Goal: Information Seeking & Learning: Learn about a topic

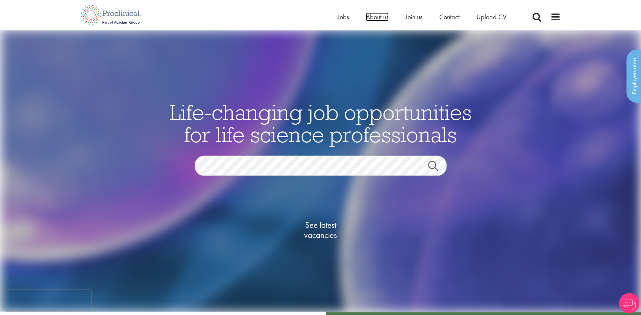
click at [366, 17] on span "About us" at bounding box center [377, 16] width 23 height 9
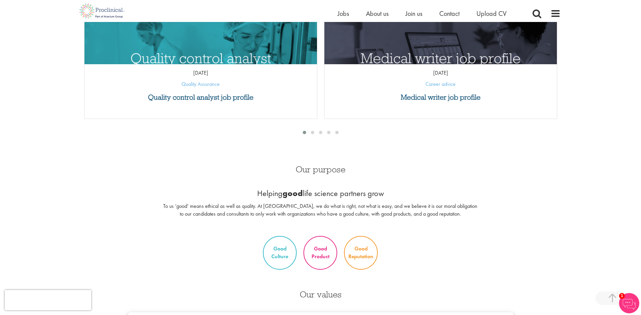
scroll to position [236, 0]
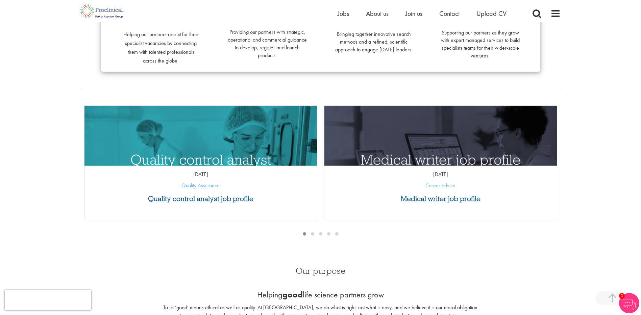
click at [190, 191] on div "[DATE] Quality Assurance" at bounding box center [200, 177] width 232 height 31
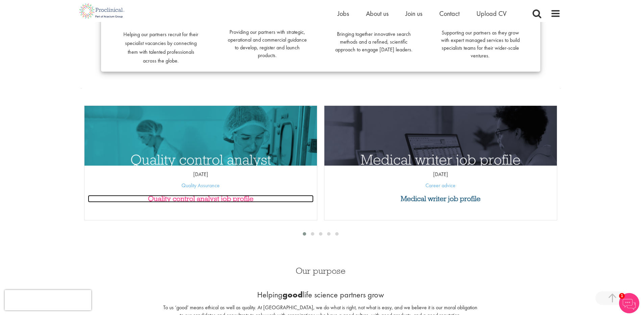
click at [190, 198] on h3 "Quality control analyst job profile" at bounding box center [201, 198] width 226 height 7
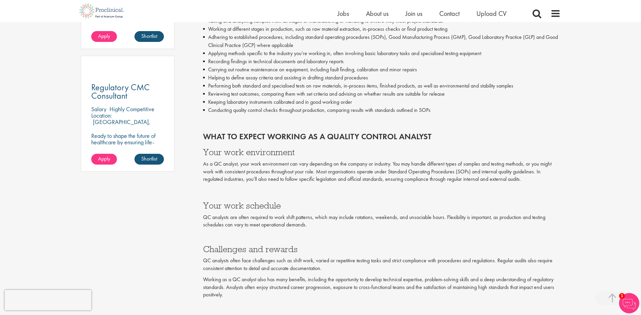
scroll to position [642, 0]
